Goal: Find specific page/section

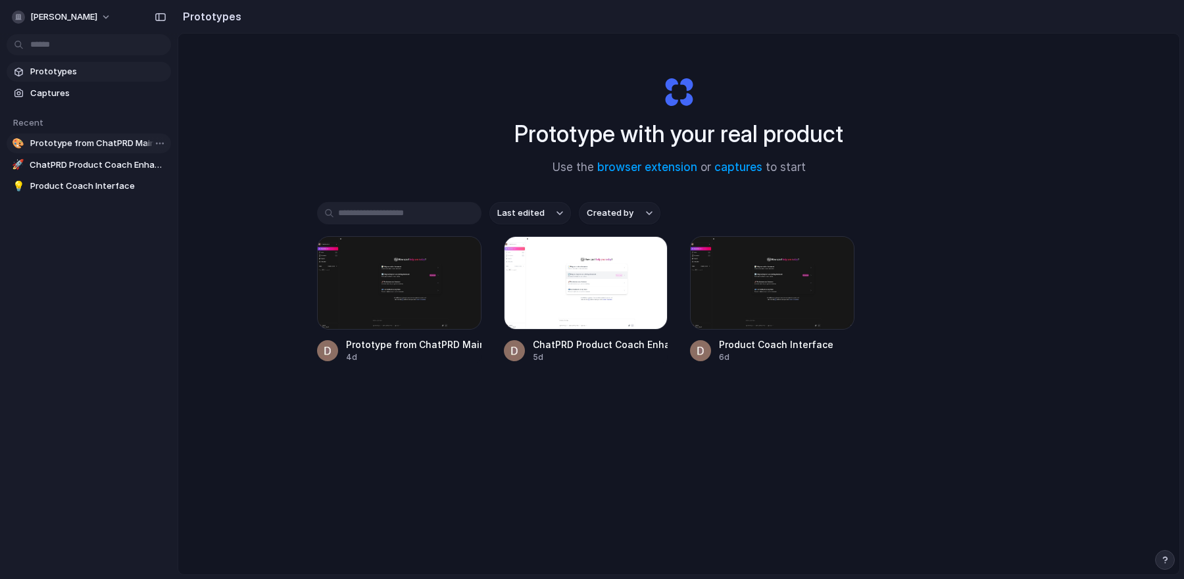
click at [111, 147] on span "Prototype from ChatPRD Main v3" at bounding box center [98, 143] width 136 height 13
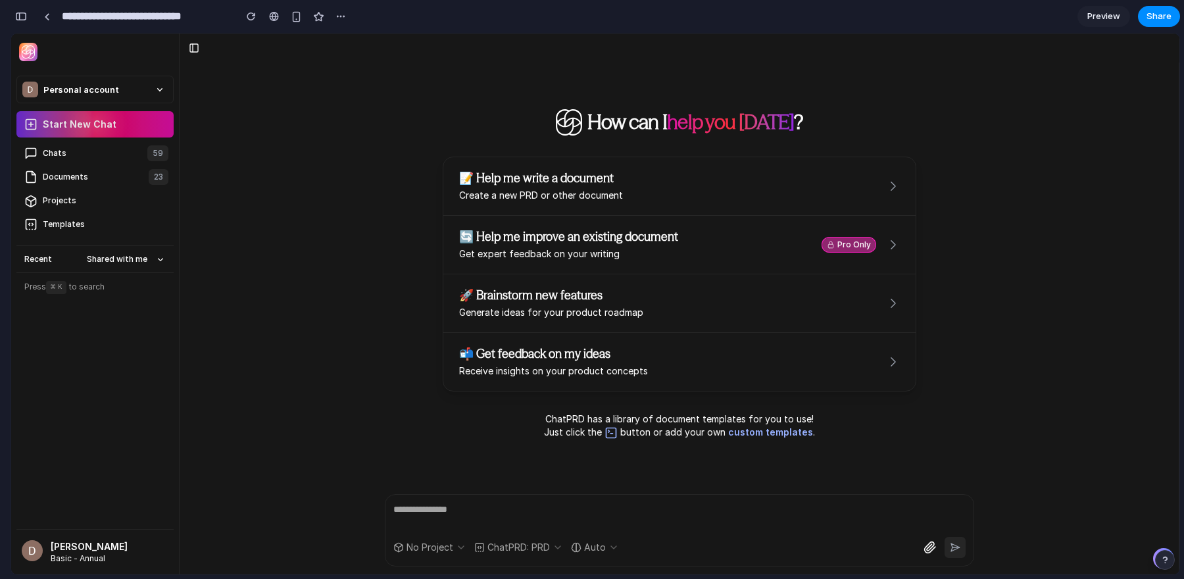
click at [112, 130] on button "Start New Chat" at bounding box center [94, 124] width 157 height 26
click at [20, 18] on div "button" at bounding box center [21, 16] width 12 height 9
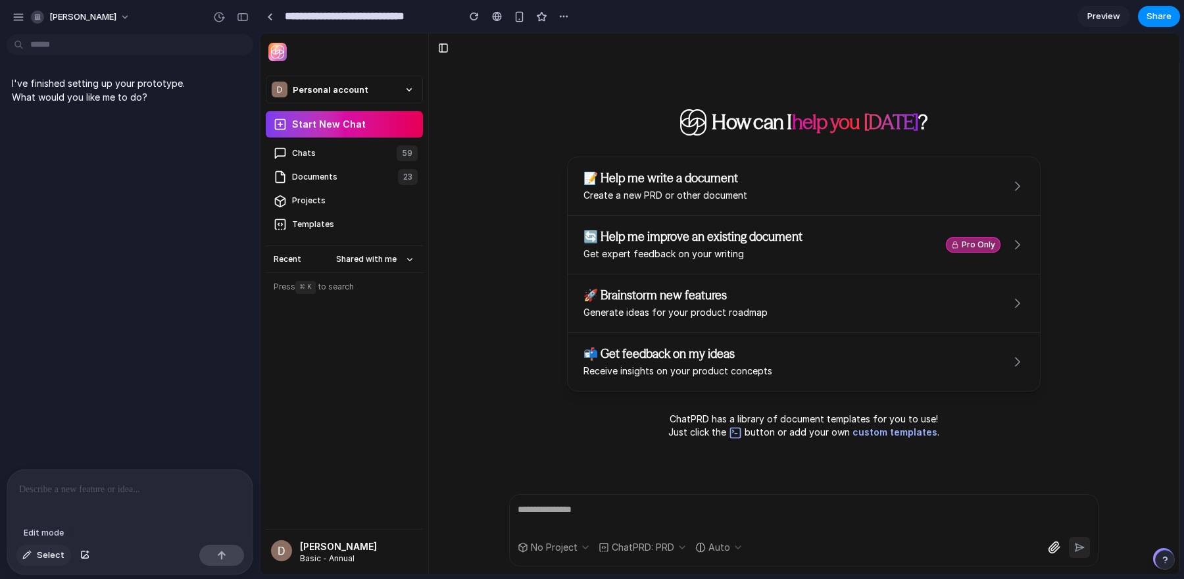
click at [37, 556] on span "Select" at bounding box center [51, 555] width 28 height 13
click at [36, 557] on button "Select" at bounding box center [43, 555] width 55 height 21
click at [1166, 561] on div at bounding box center [719, 304] width 919 height 541
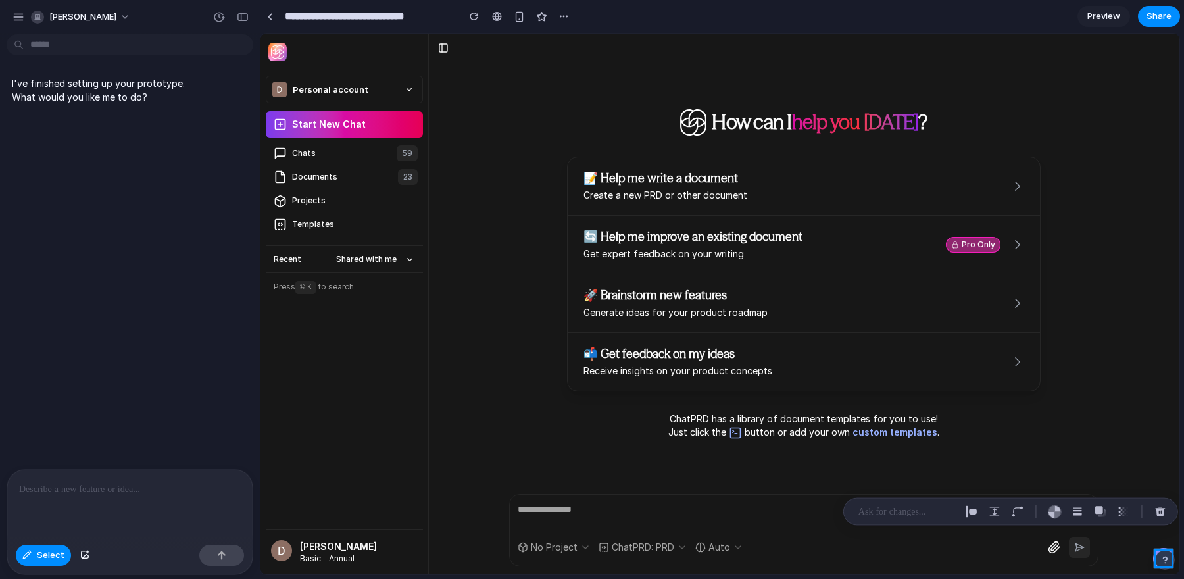
click at [954, 16] on section "**********" at bounding box center [720, 16] width 920 height 33
